Goal: Task Accomplishment & Management: Manage account settings

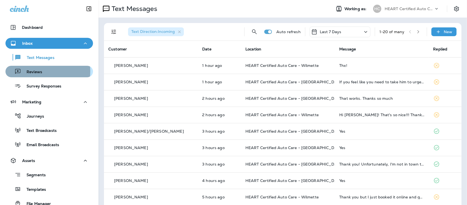
click at [36, 71] on p "Reviews" at bounding box center [31, 72] width 21 height 5
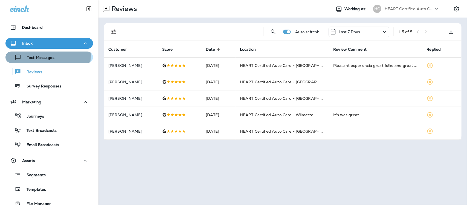
click at [43, 55] on p "Text Messages" at bounding box center [37, 57] width 33 height 5
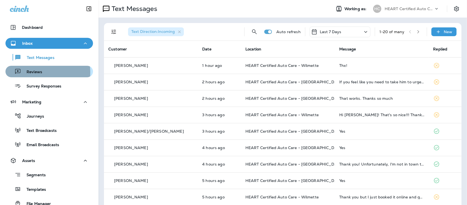
drag, startPoint x: 25, startPoint y: 73, endPoint x: 34, endPoint y: 67, distance: 10.3
click at [26, 73] on p "Reviews" at bounding box center [31, 72] width 21 height 5
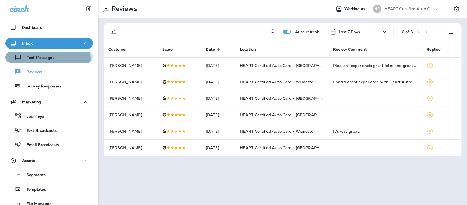
click at [40, 59] on p "Text Messages" at bounding box center [37, 57] width 33 height 5
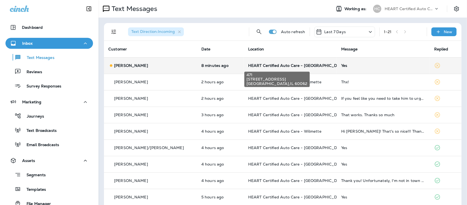
click at [279, 65] on span "HEART Certified Auto Care - [GEOGRAPHIC_DATA]" at bounding box center [297, 65] width 98 height 5
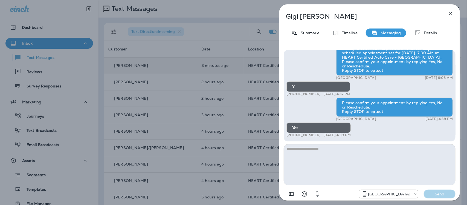
click at [450, 14] on icon "button" at bounding box center [451, 13] width 7 height 7
